Goal: Task Accomplishment & Management: Manage account settings

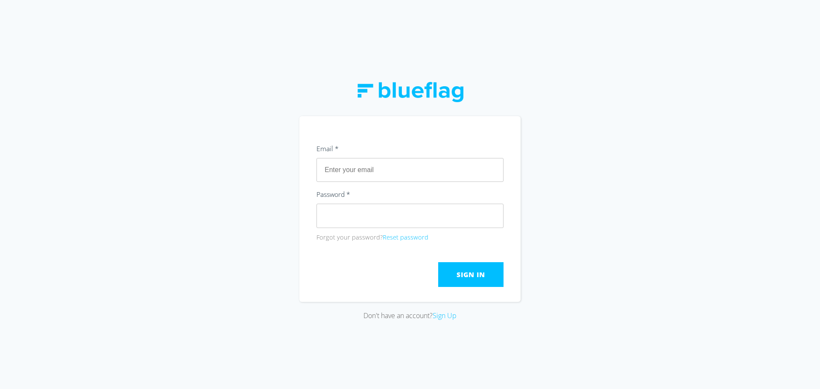
click at [386, 182] on div "Email * Password * Forgot your password? Reset password" at bounding box center [410, 193] width 187 height 100
click at [393, 169] on input "text" at bounding box center [410, 170] width 187 height 24
click at [411, 167] on input "text" at bounding box center [410, 170] width 187 height 24
type input "[EMAIL_ADDRESS][DOMAIN_NAME]"
click at [357, 389] on html "Don't have an account? Sign Up" at bounding box center [410, 194] width 820 height 389
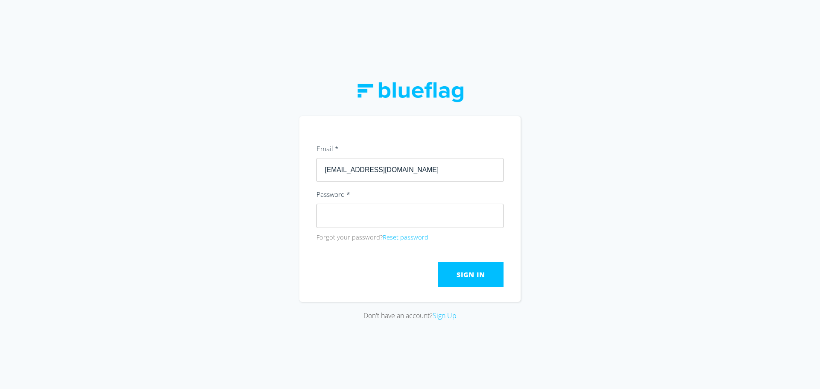
click at [197, 284] on div "Don't have an account? Sign Up" at bounding box center [410, 194] width 820 height 389
click at [463, 273] on span "Sign In" at bounding box center [471, 274] width 28 height 9
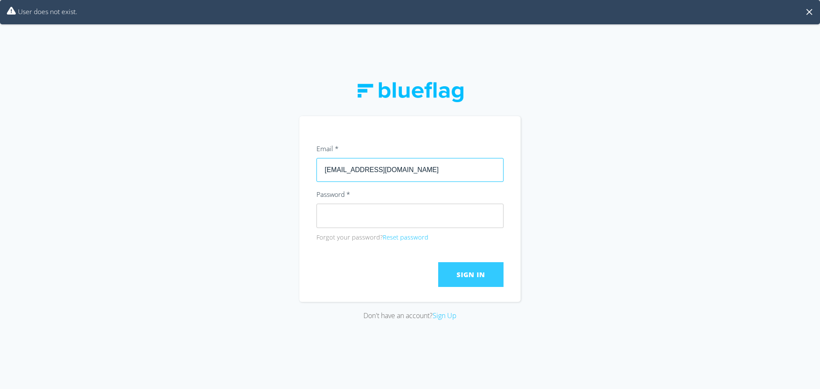
click at [432, 170] on input "[EMAIL_ADDRESS][DOMAIN_NAME]" at bounding box center [410, 170] width 187 height 24
click at [452, 276] on button "Sign In" at bounding box center [470, 274] width 65 height 25
click at [455, 268] on button "Sign In" at bounding box center [470, 274] width 65 height 25
